Goal: Task Accomplishment & Management: Use online tool/utility

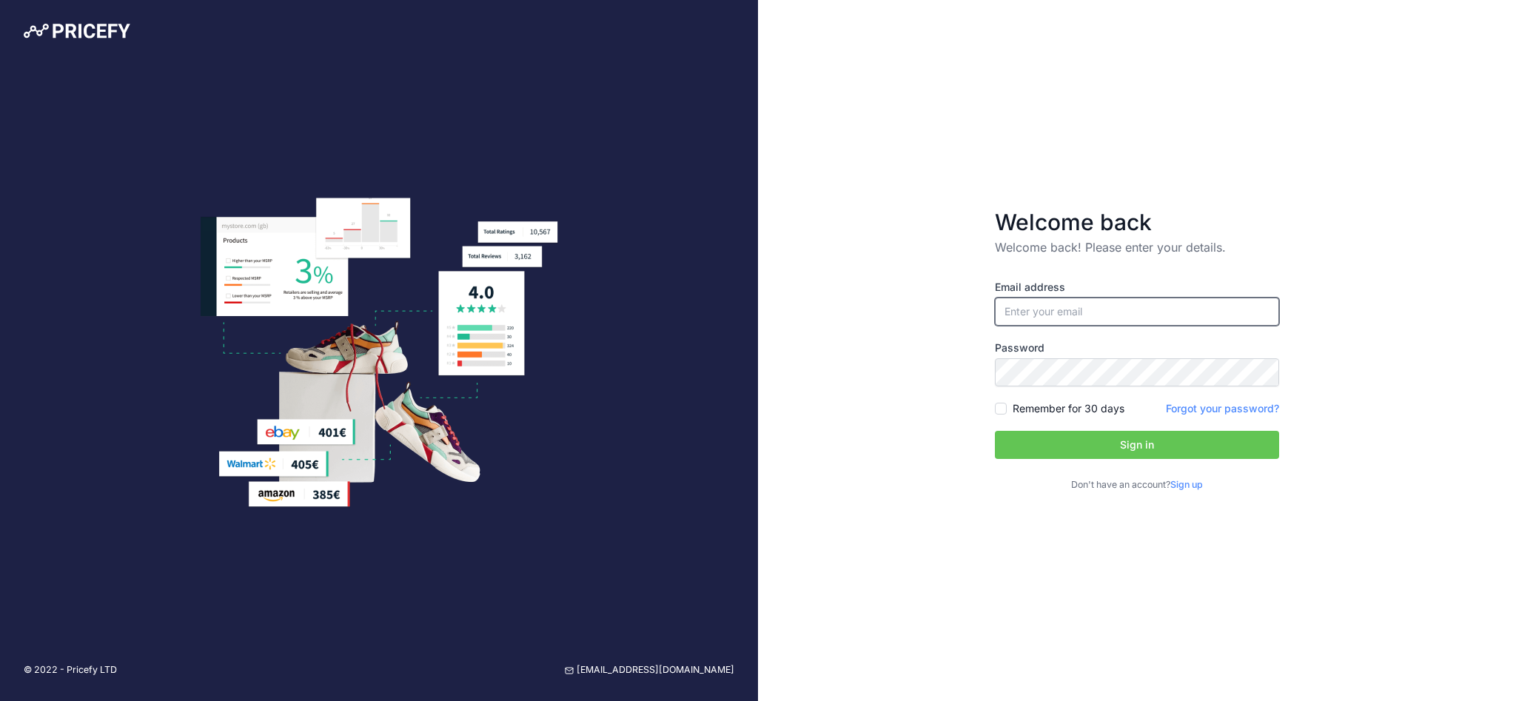
click at [1089, 313] on input "email" at bounding box center [1137, 312] width 284 height 28
type input "[EMAIL_ADDRESS][DOMAIN_NAME]"
click at [1057, 439] on button "Sign in" at bounding box center [1137, 445] width 284 height 28
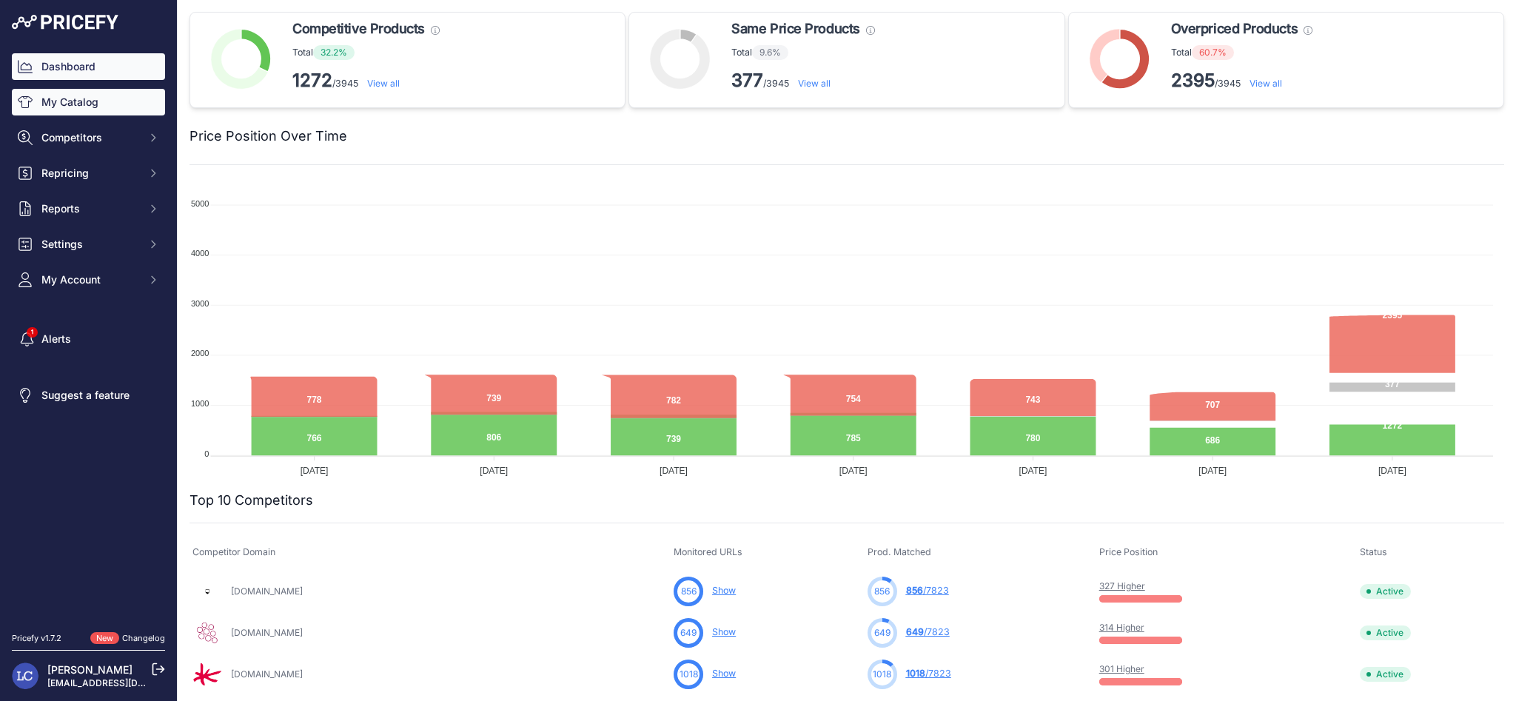
click at [95, 104] on link "My Catalog" at bounding box center [88, 102] width 153 height 27
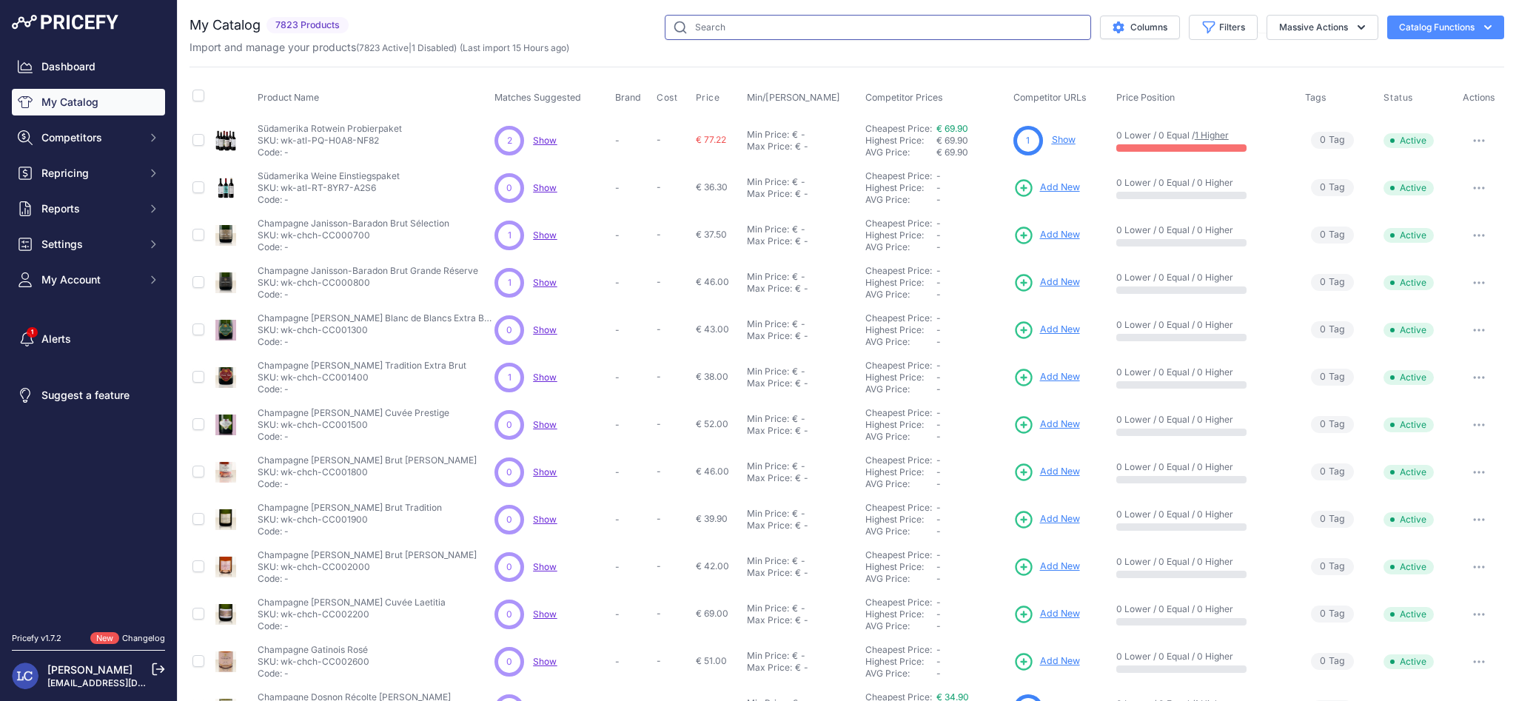
click at [816, 32] on input "text" at bounding box center [878, 27] width 426 height 25
paste input "wk-cru-15730.22"
type input "wk-cru-15730.22"
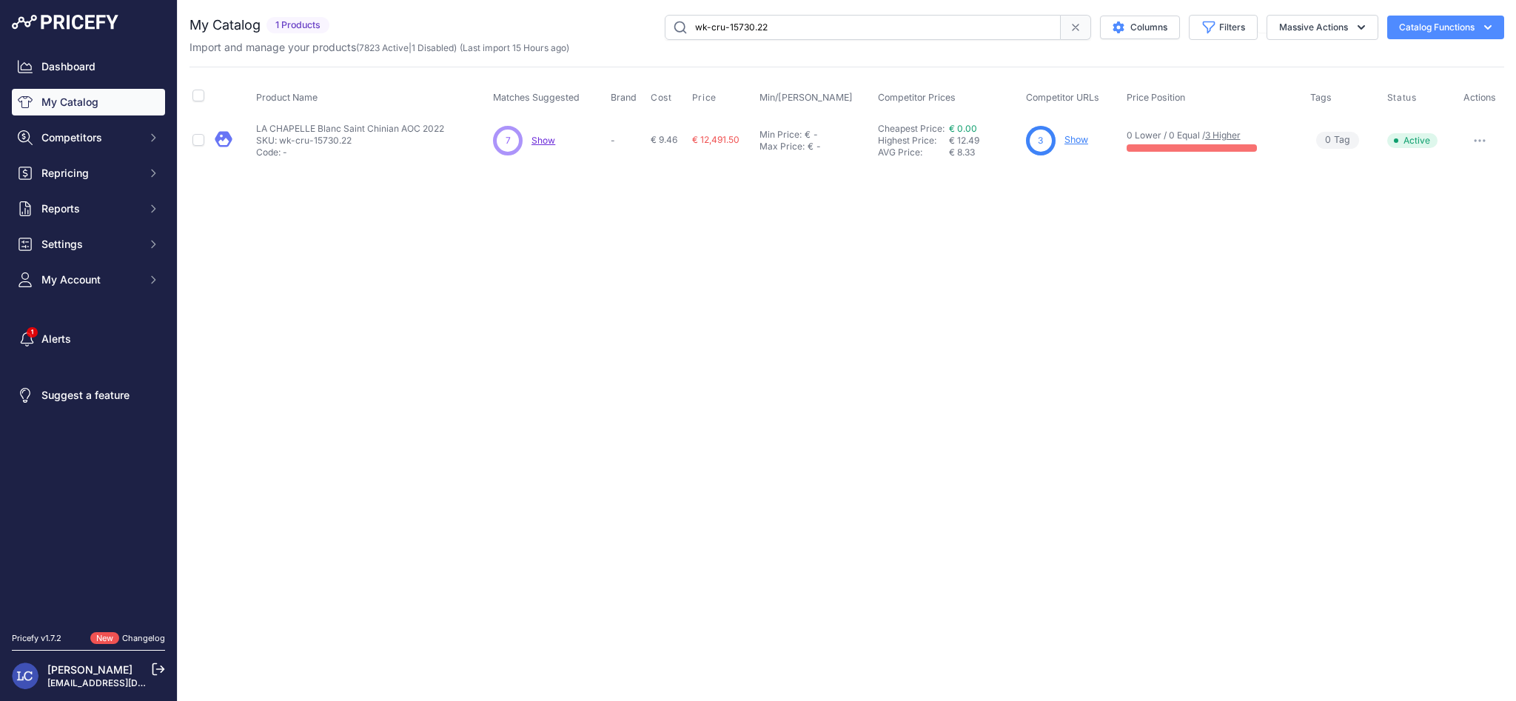
click at [534, 141] on span "Show" at bounding box center [543, 140] width 24 height 11
click at [1081, 141] on link "Show" at bounding box center [1076, 139] width 24 height 11
